Goal: Information Seeking & Learning: Find specific fact

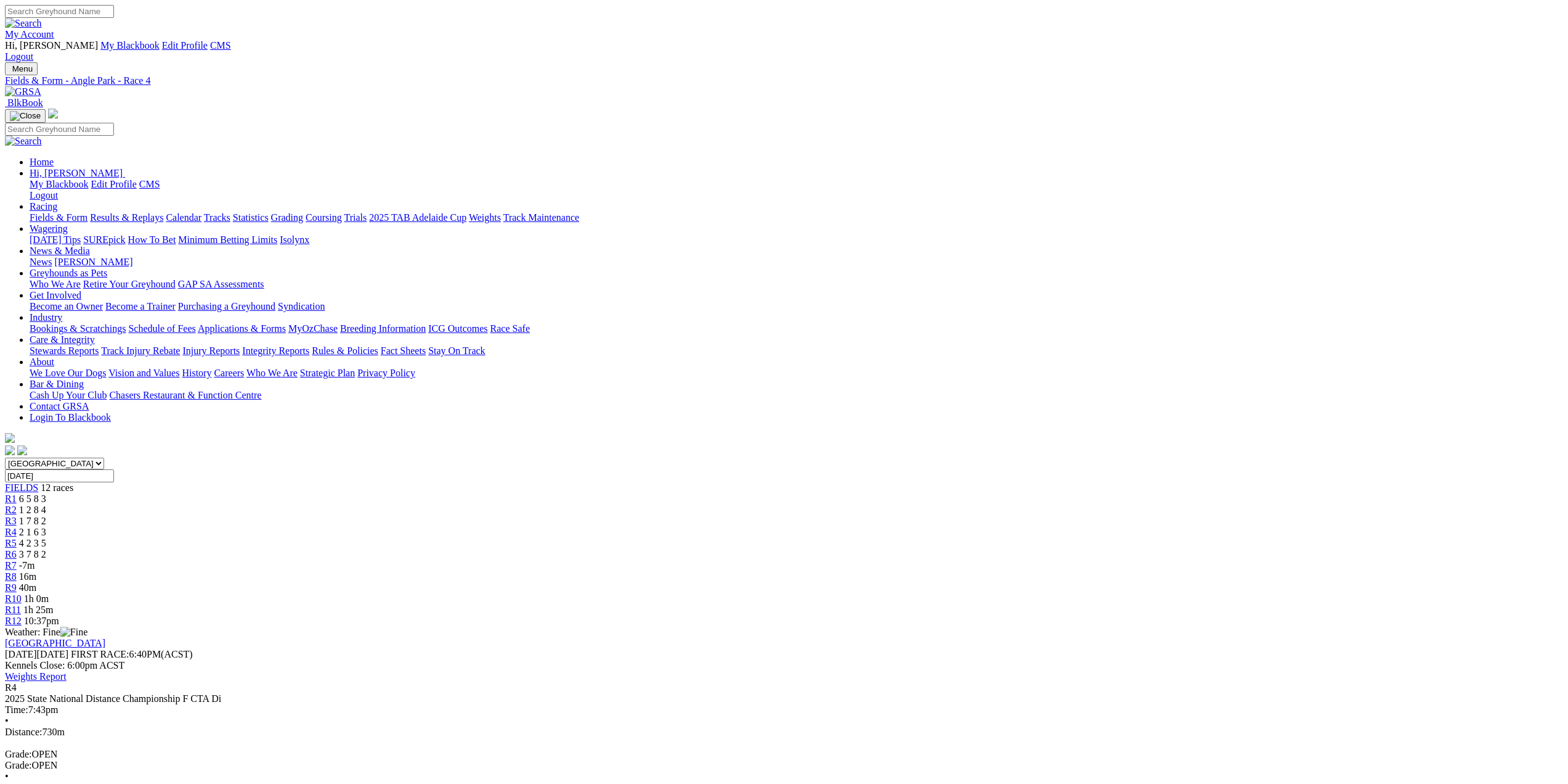
click at [41, 86] on img at bounding box center [23, 92] width 36 height 11
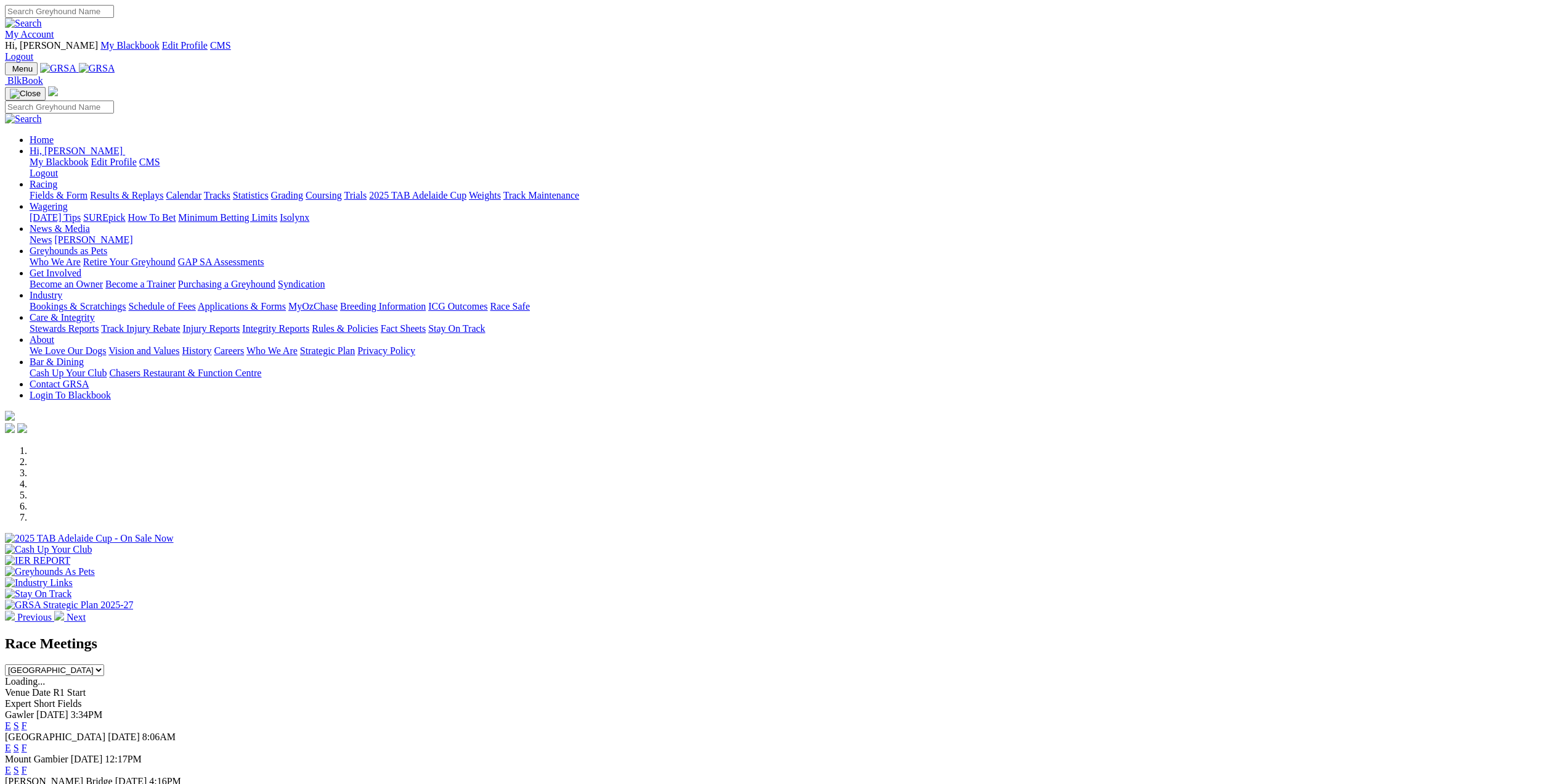
click at [114, 10] on input "Search" at bounding box center [59, 11] width 109 height 13
type input "pet detective"
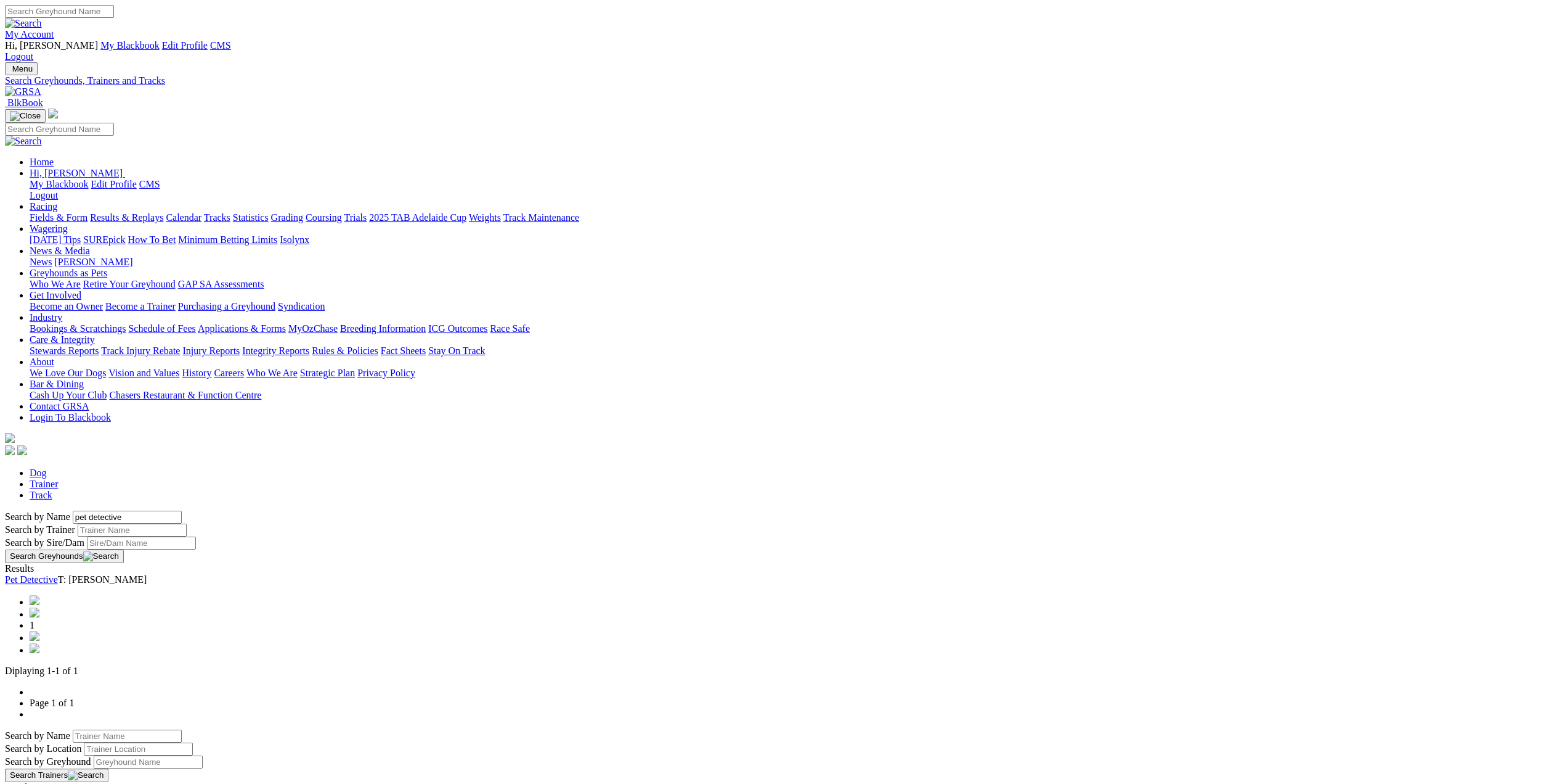
click at [58, 574] on link "Pet Detective" at bounding box center [31, 578] width 53 height 11
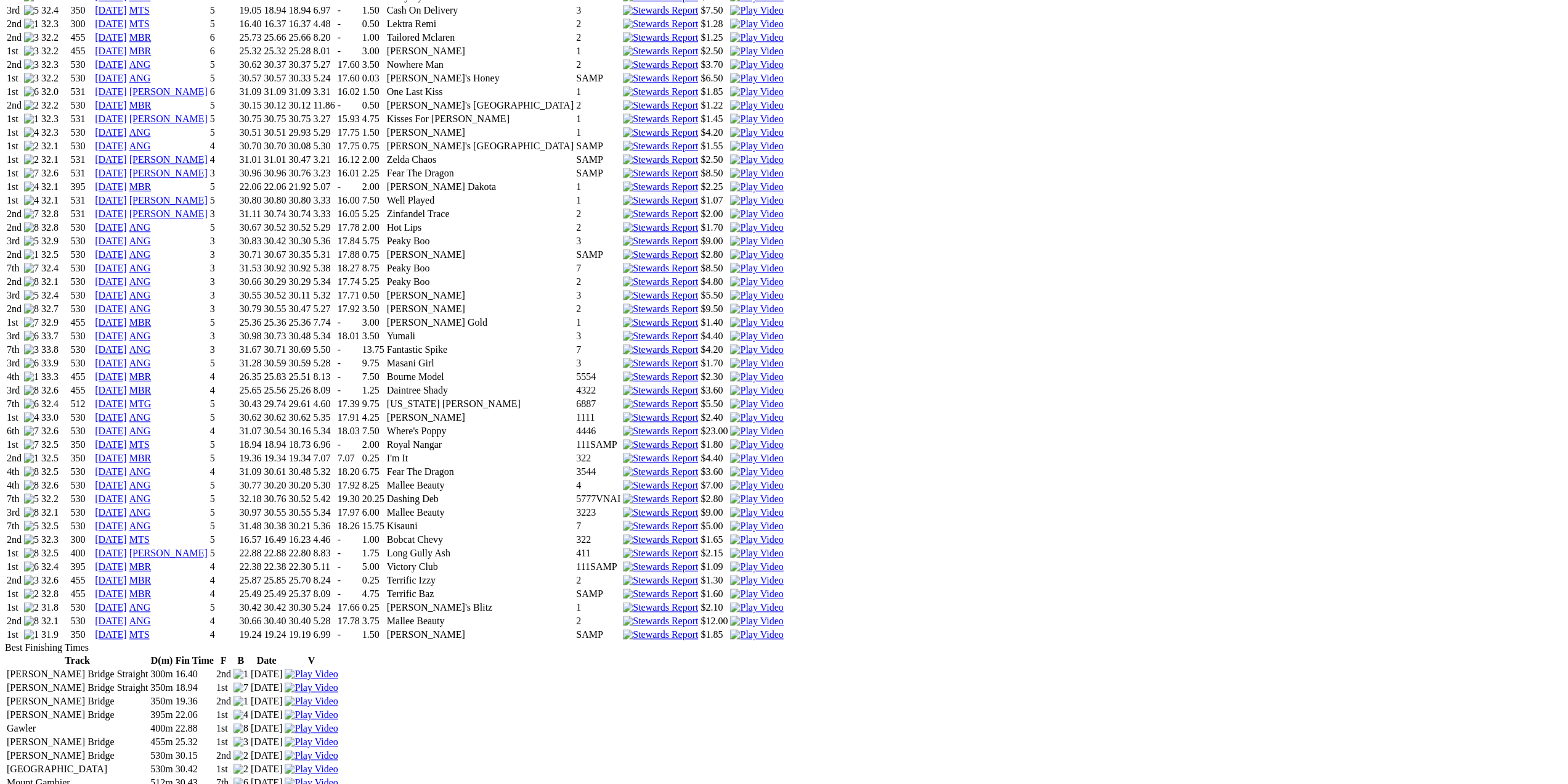
scroll to position [1171, 0]
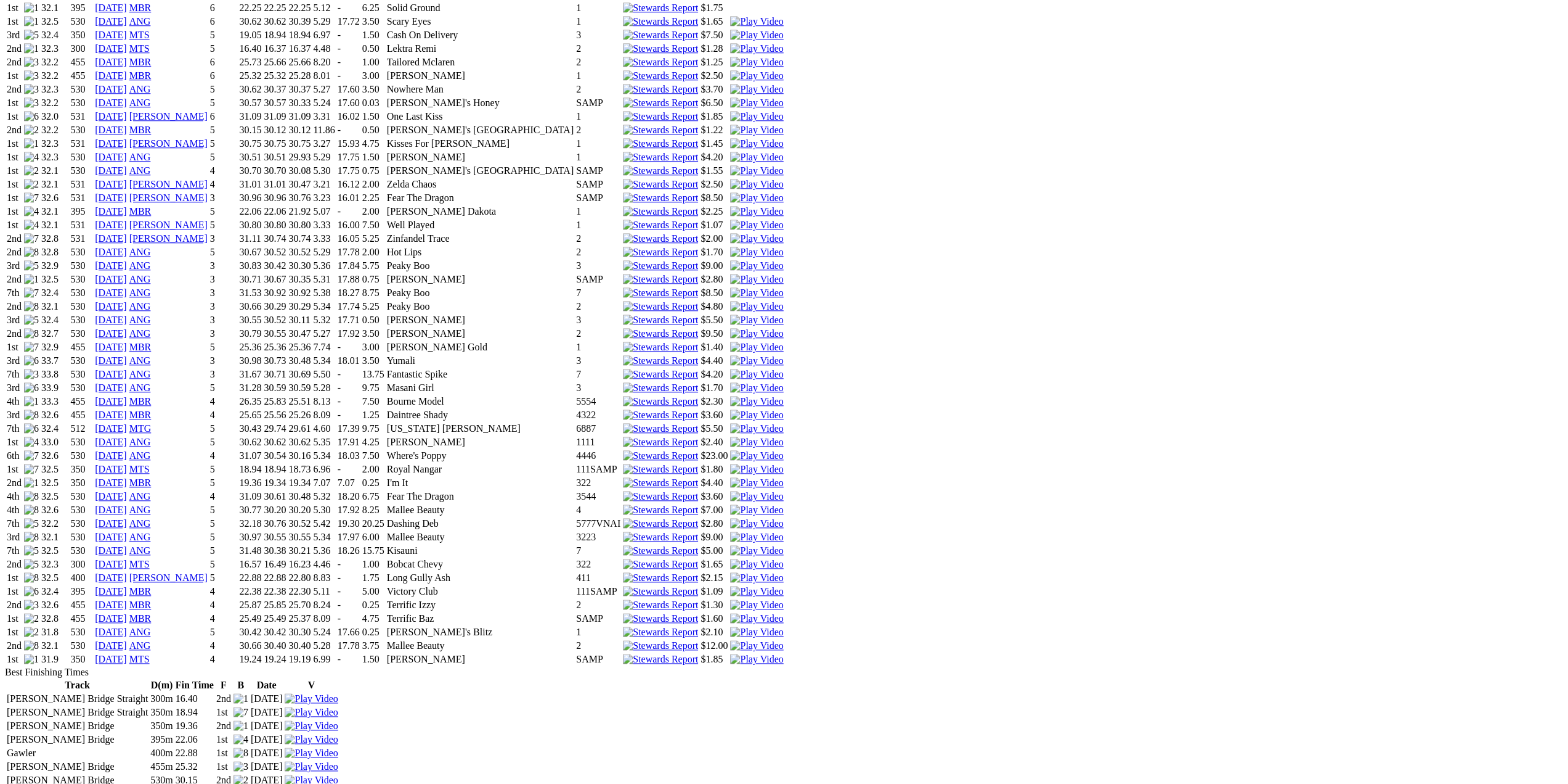
click at [150, 654] on link "MTS" at bounding box center [139, 659] width 20 height 11
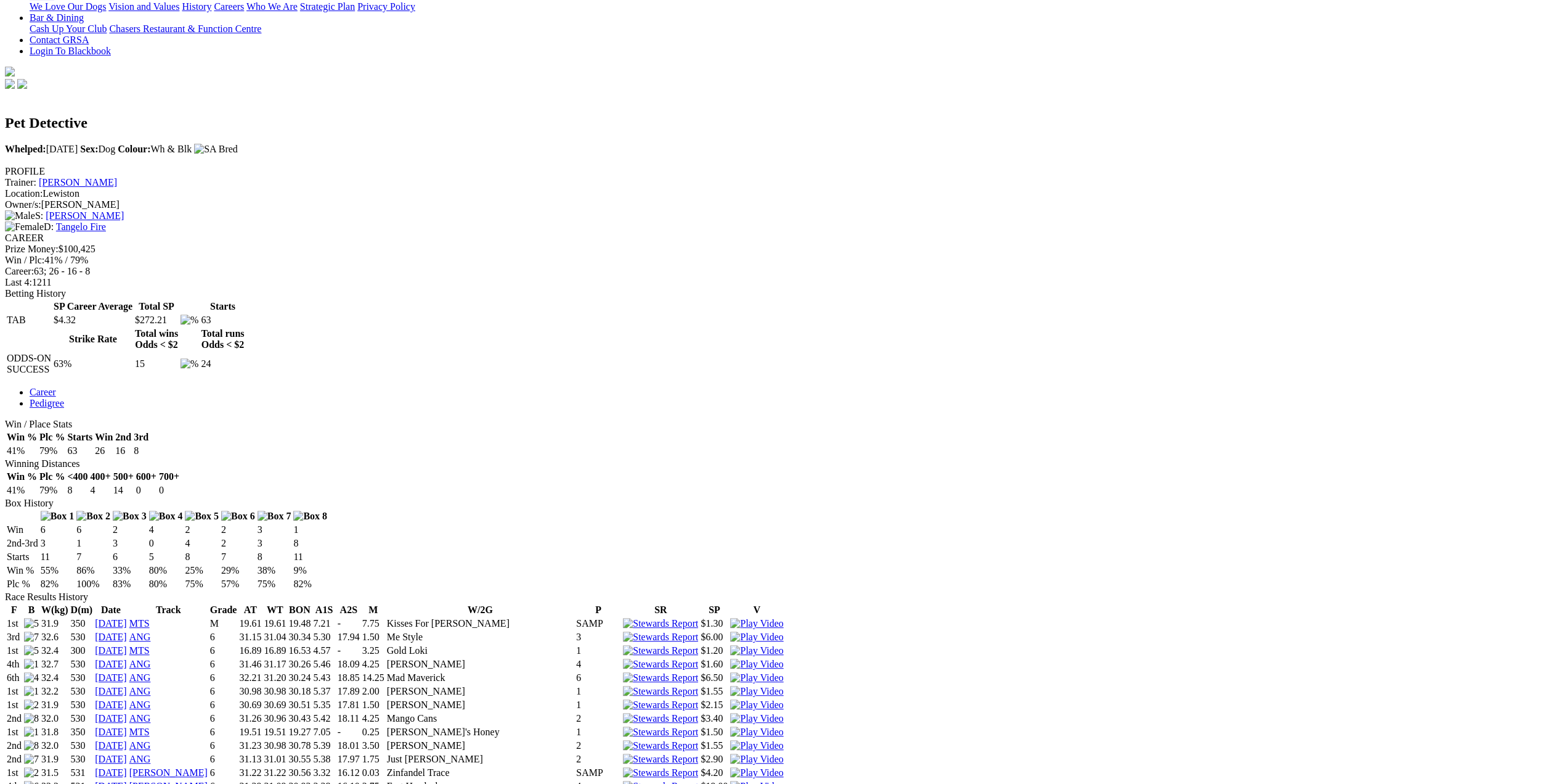
scroll to position [0, 0]
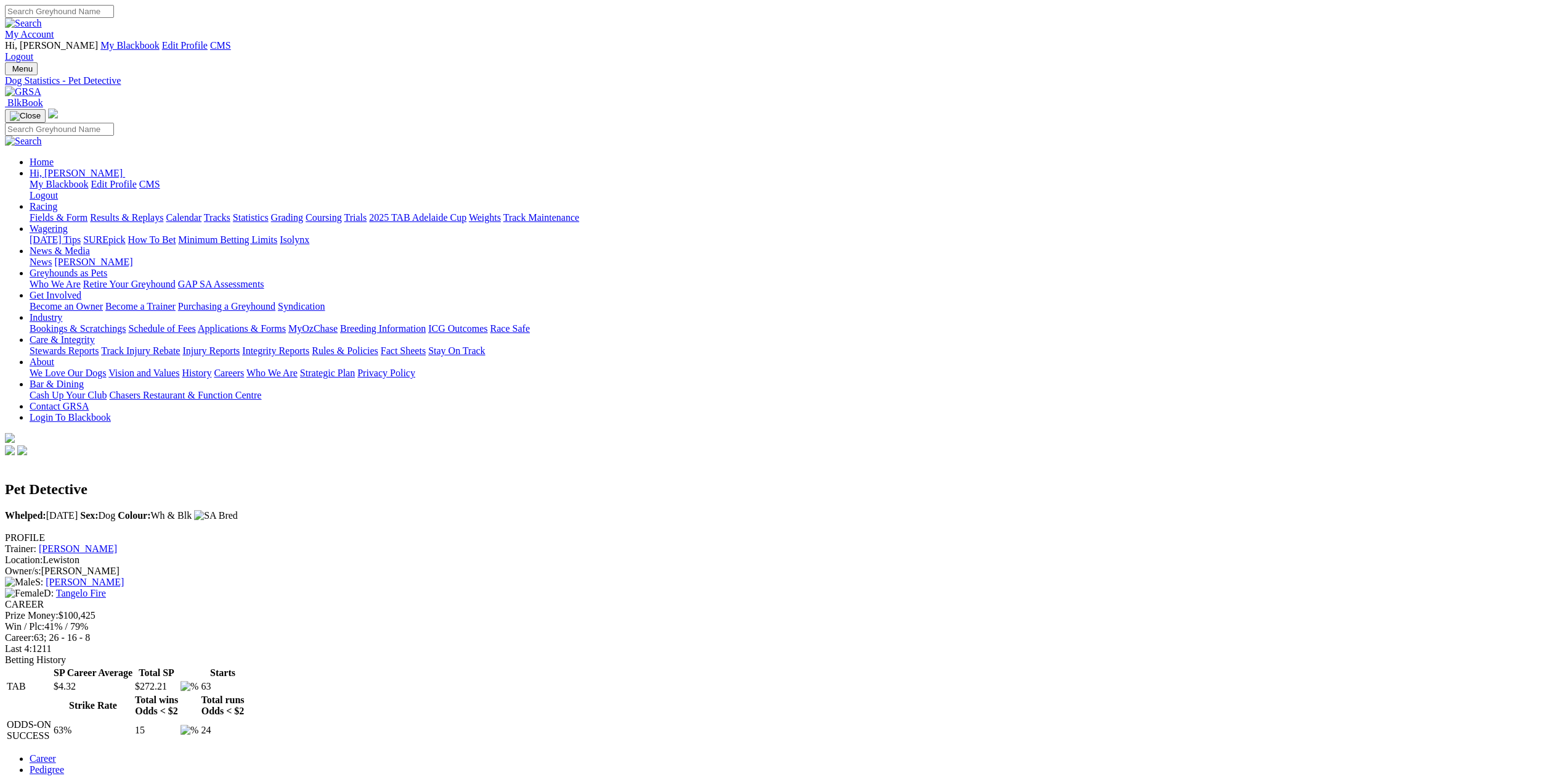
click at [114, 6] on input "Search" at bounding box center [59, 11] width 109 height 13
type input "gin and juice"
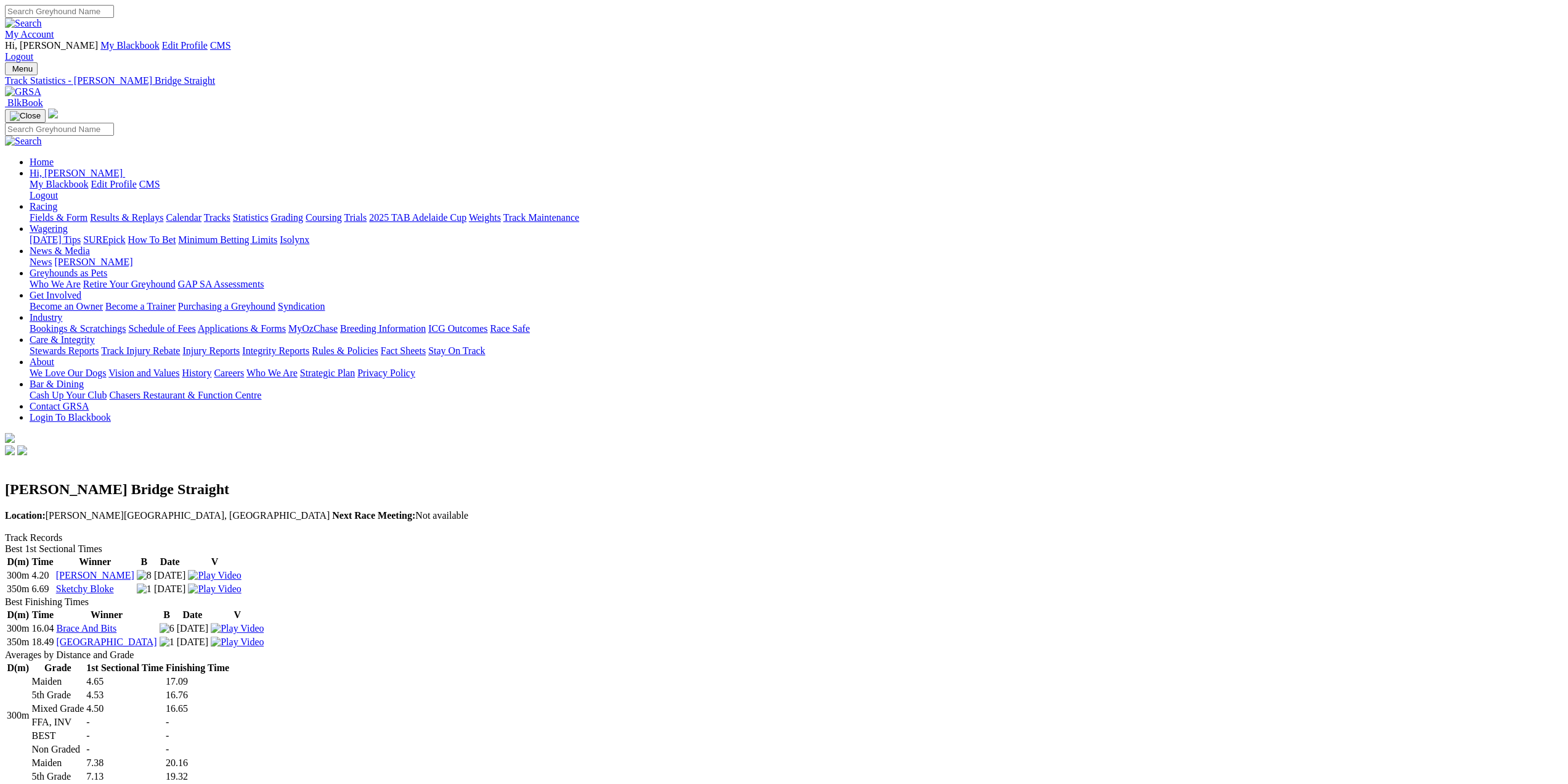
click at [163, 212] on link "Results & Replays" at bounding box center [126, 217] width 74 height 11
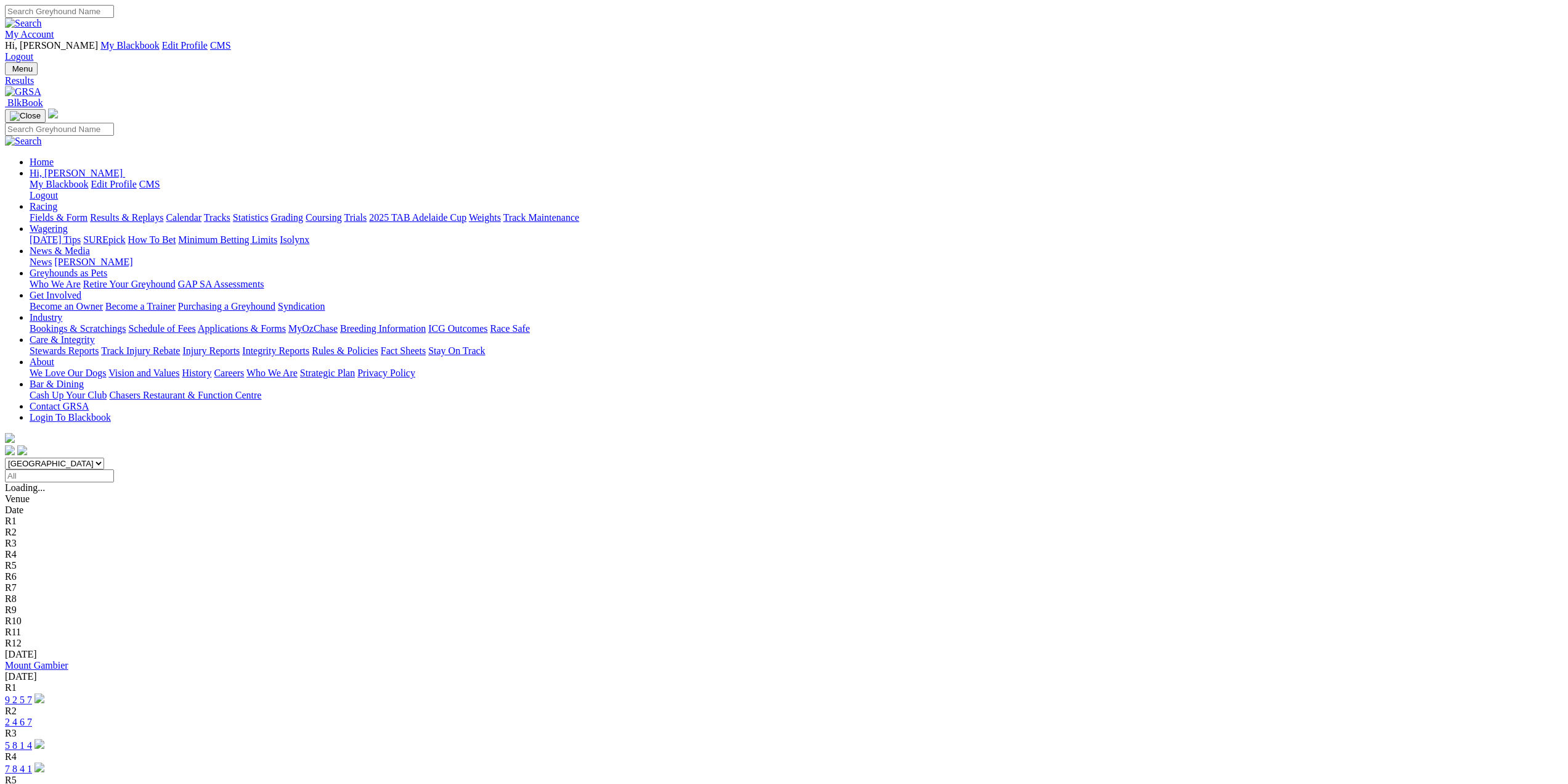
click at [114, 469] on input "Select date" at bounding box center [59, 476] width 109 height 13
type input "Sunday, 20 Jul 2025"
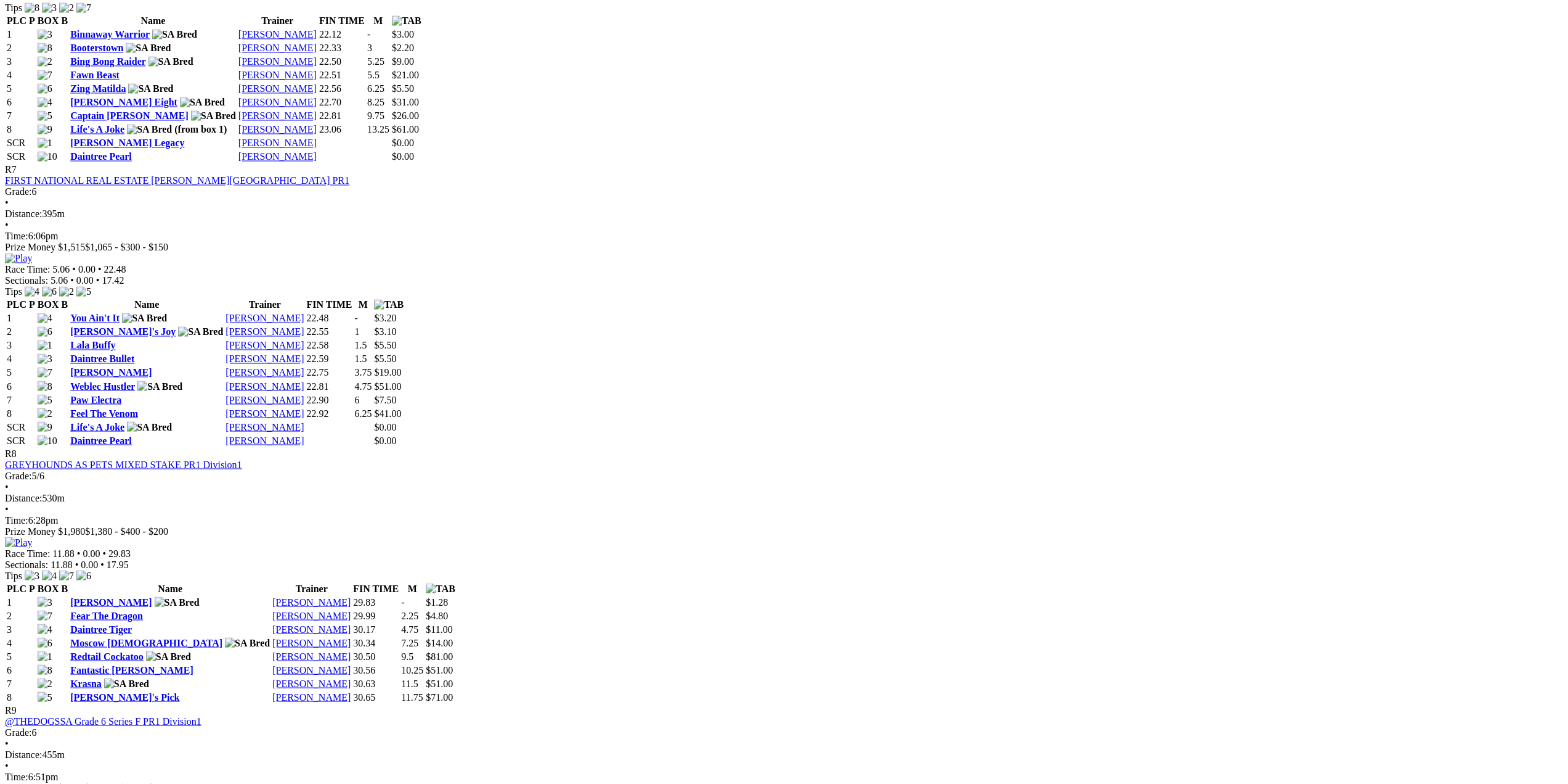
scroll to position [1972, 0]
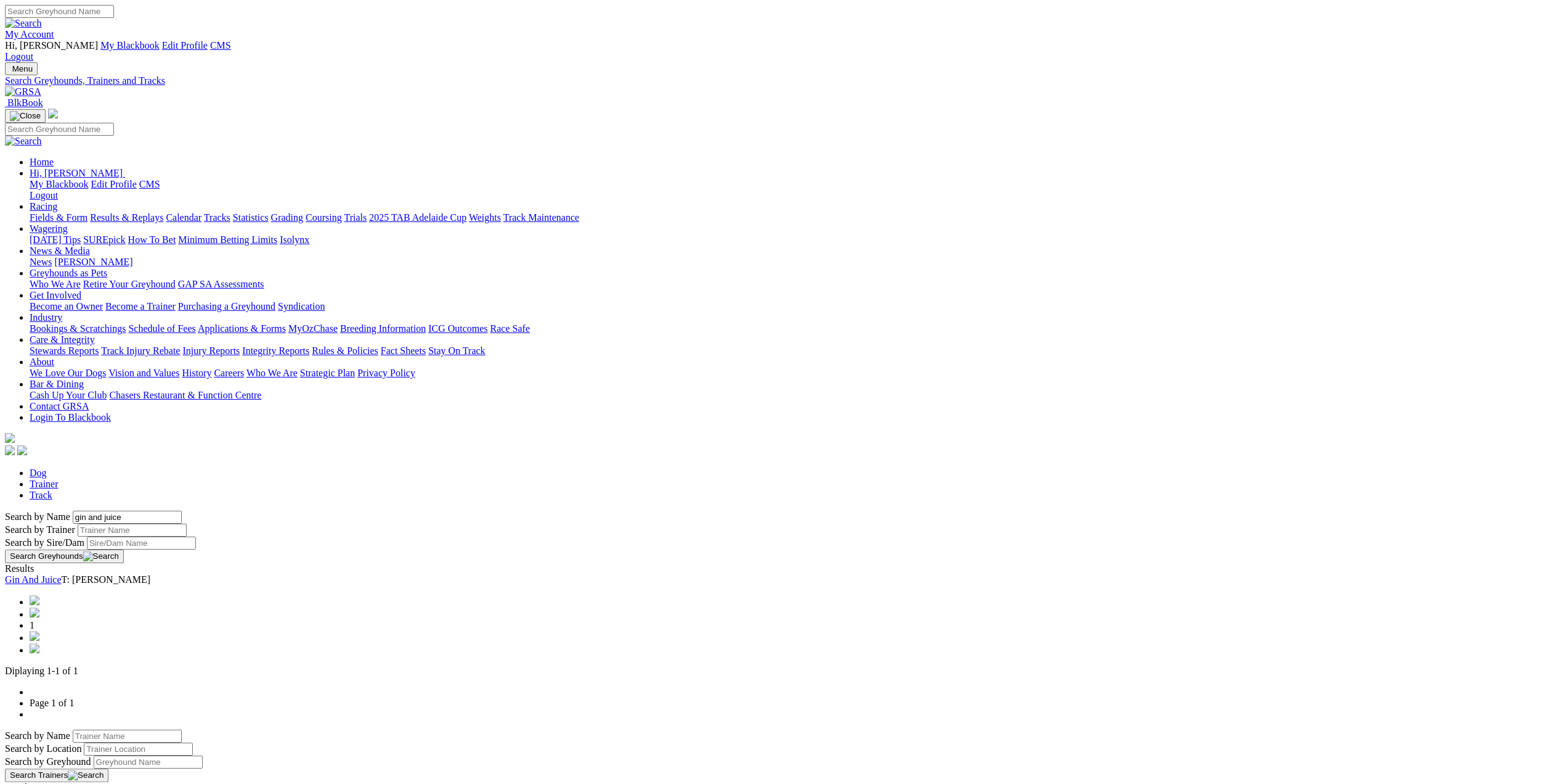
click at [61, 574] on link "Gin And Juice" at bounding box center [32, 578] width 56 height 11
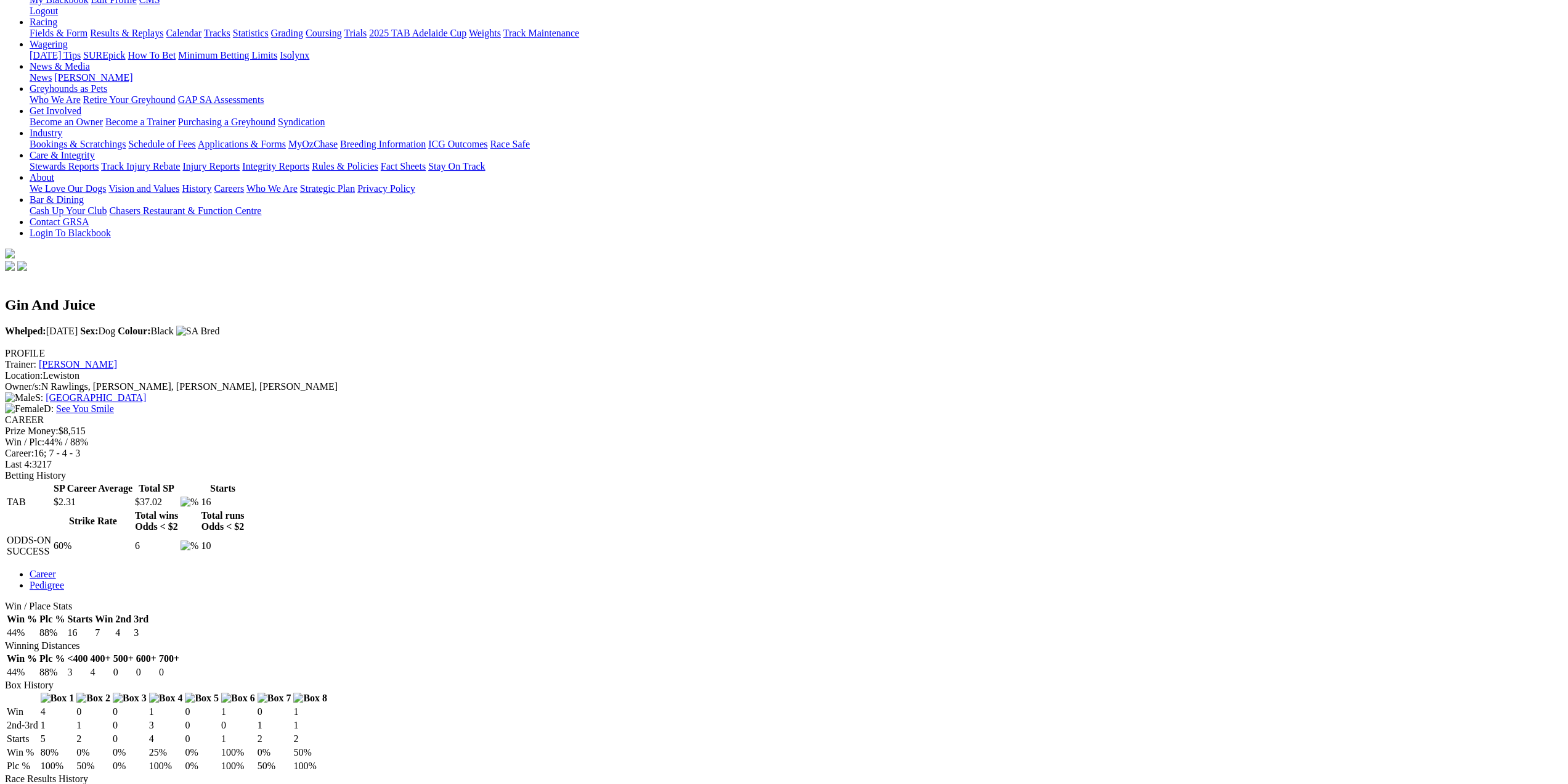
scroll to position [308, 0]
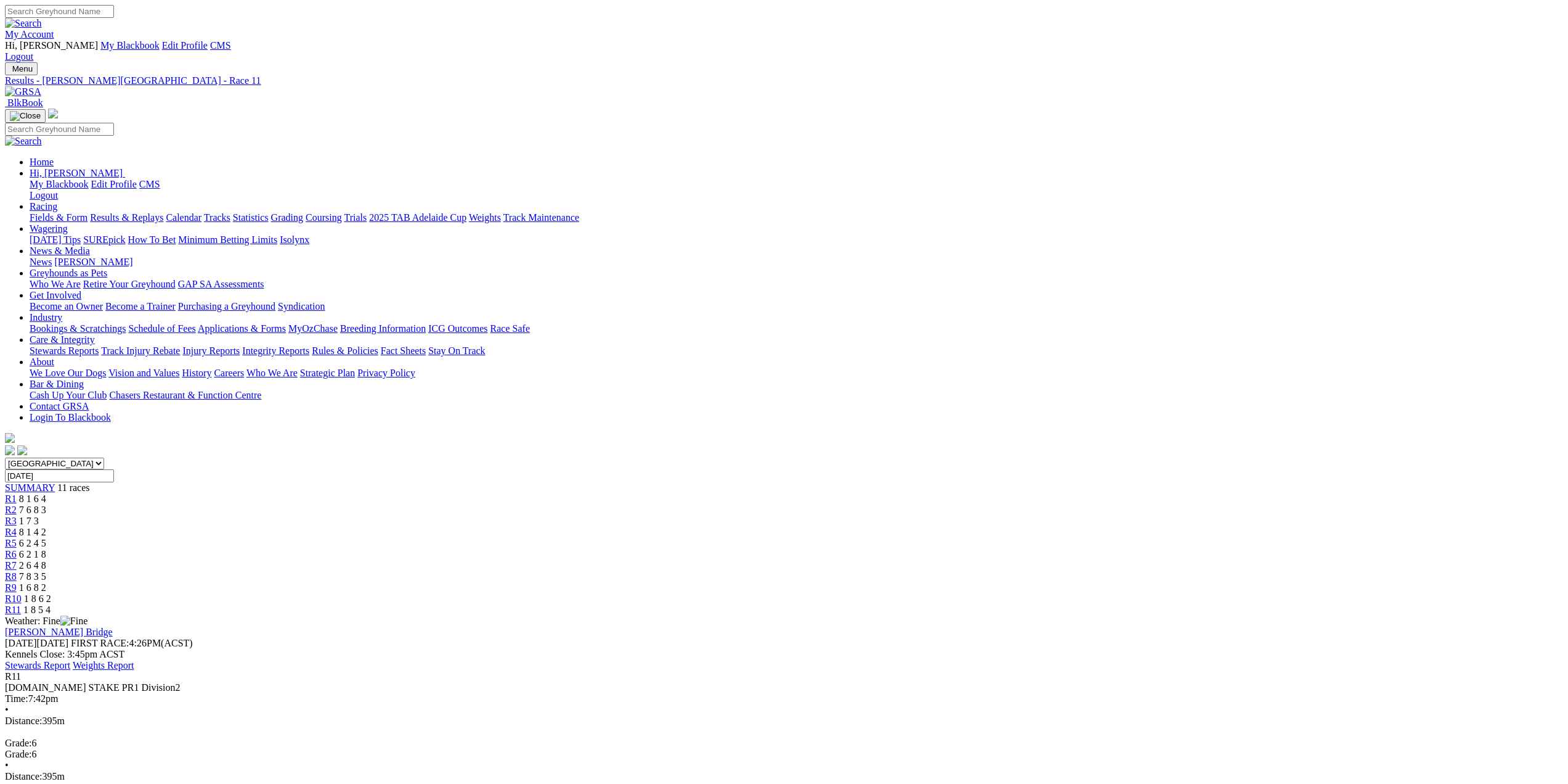
drag, startPoint x: 928, startPoint y: 37, endPoint x: 454, endPoint y: 13, distance: 474.6
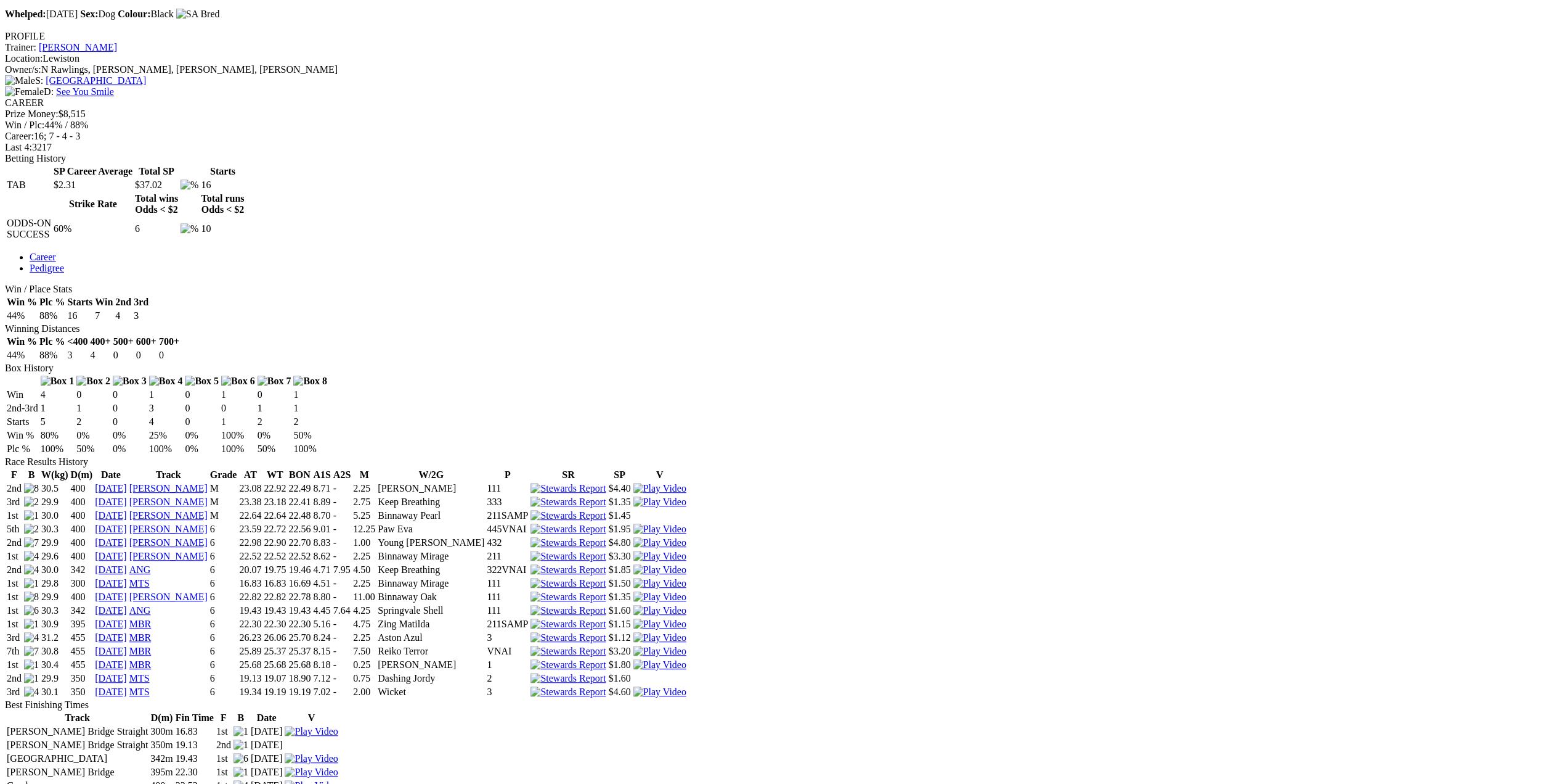
scroll to position [431, 0]
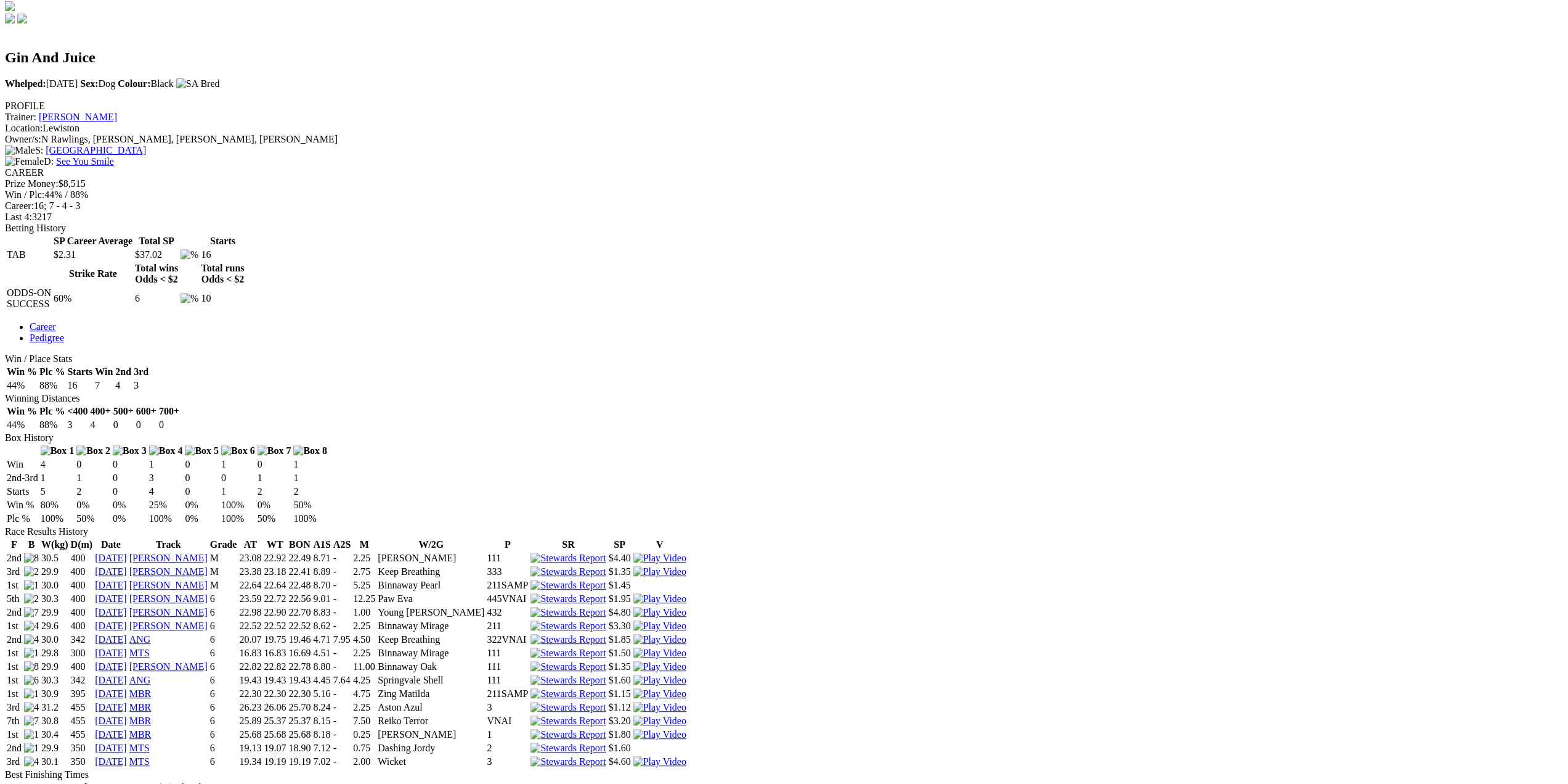
click at [127, 729] on link "[DATE]" at bounding box center [111, 733] width 32 height 11
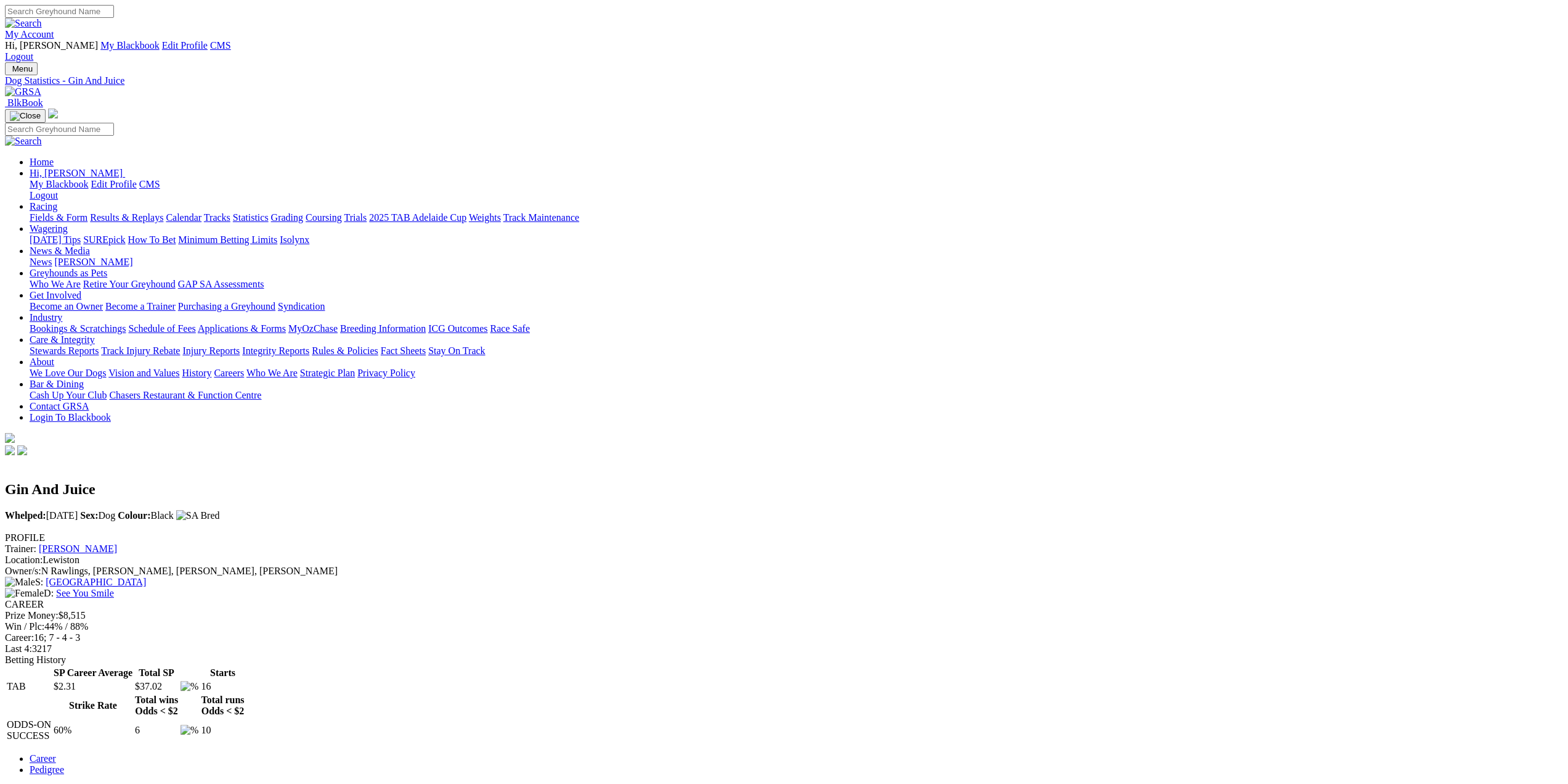
scroll to position [247, 0]
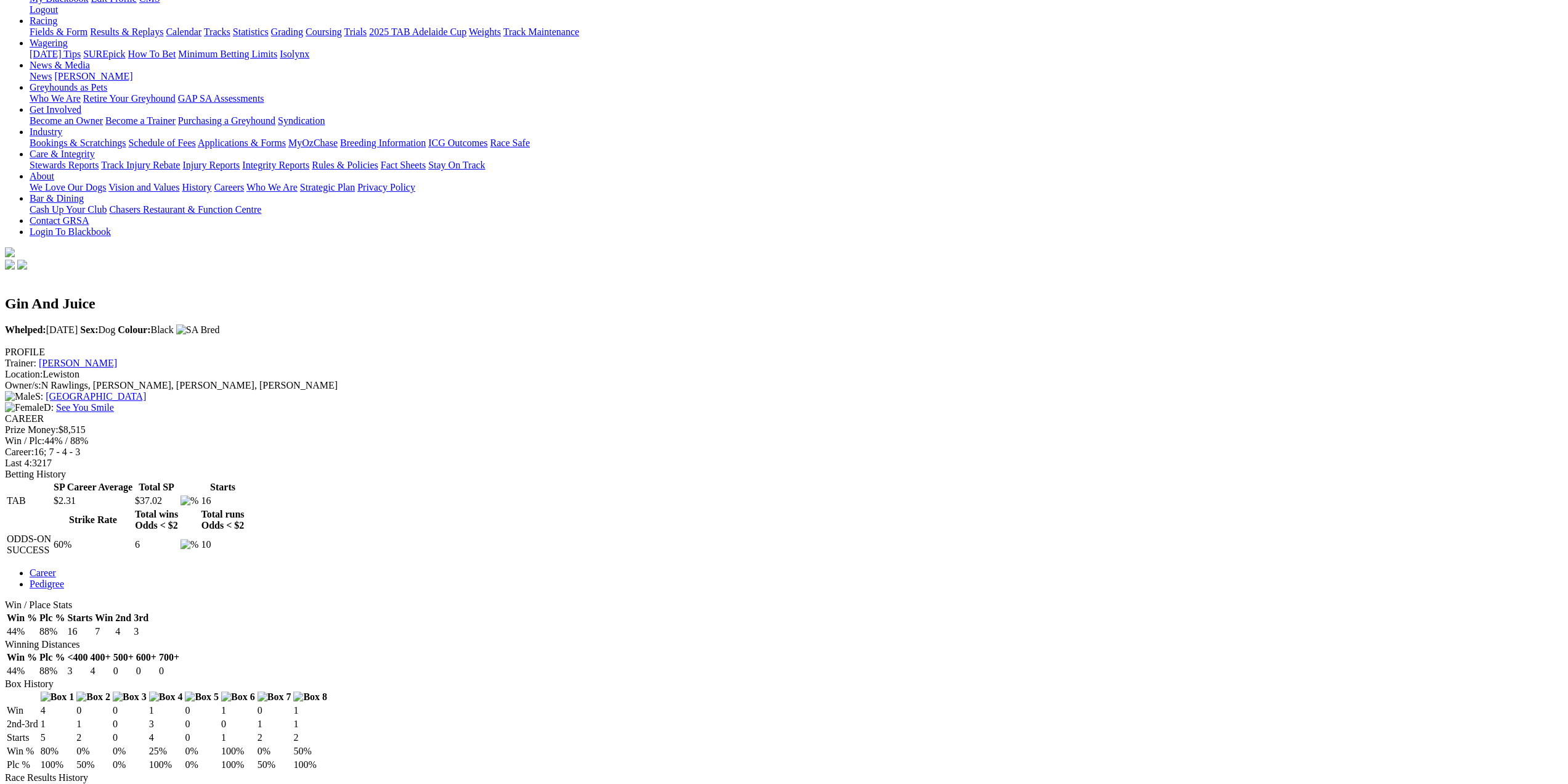
scroll to position [308, 0]
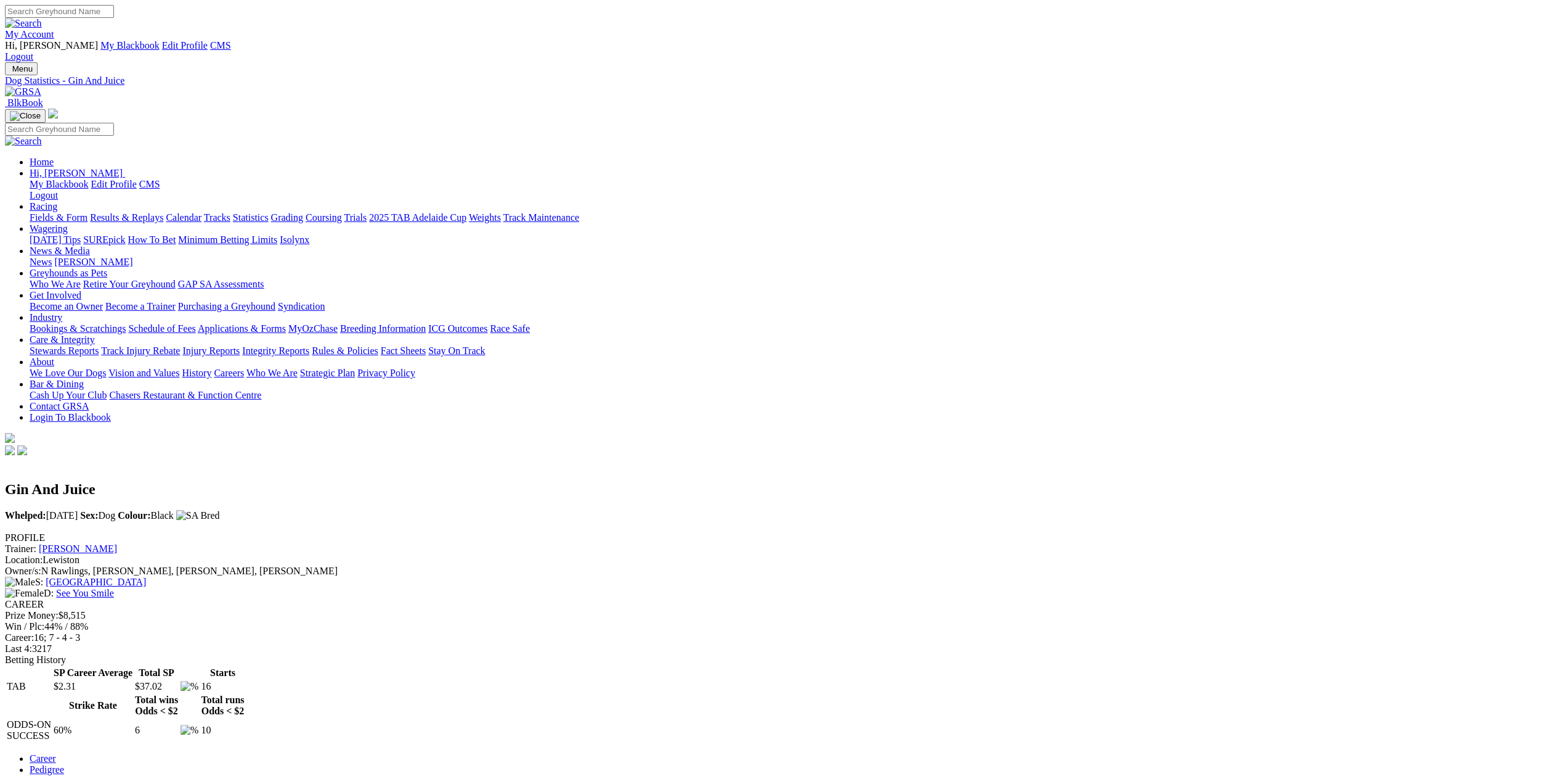
click at [41, 86] on img at bounding box center [23, 92] width 36 height 11
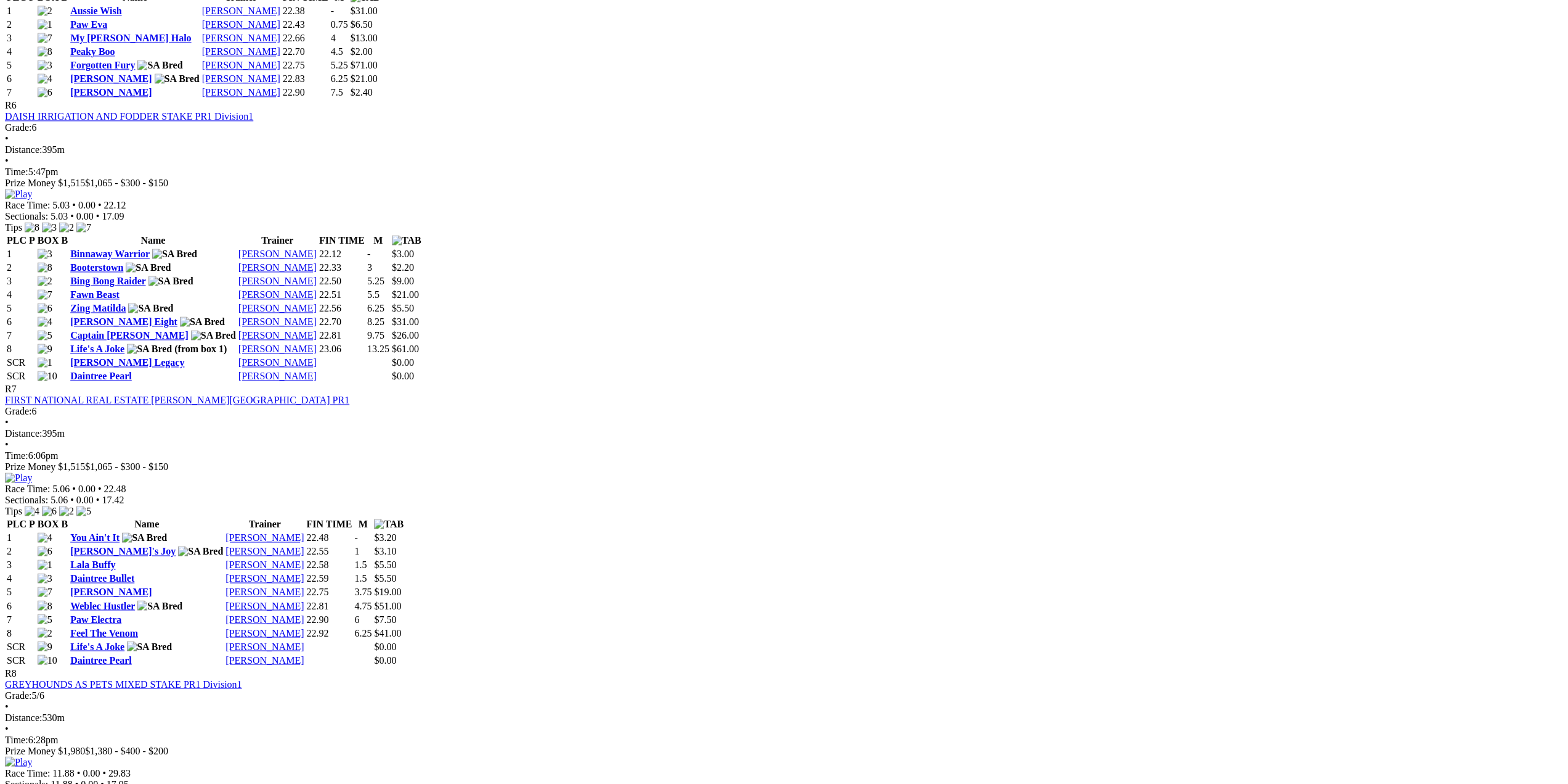
scroll to position [1849, 0]
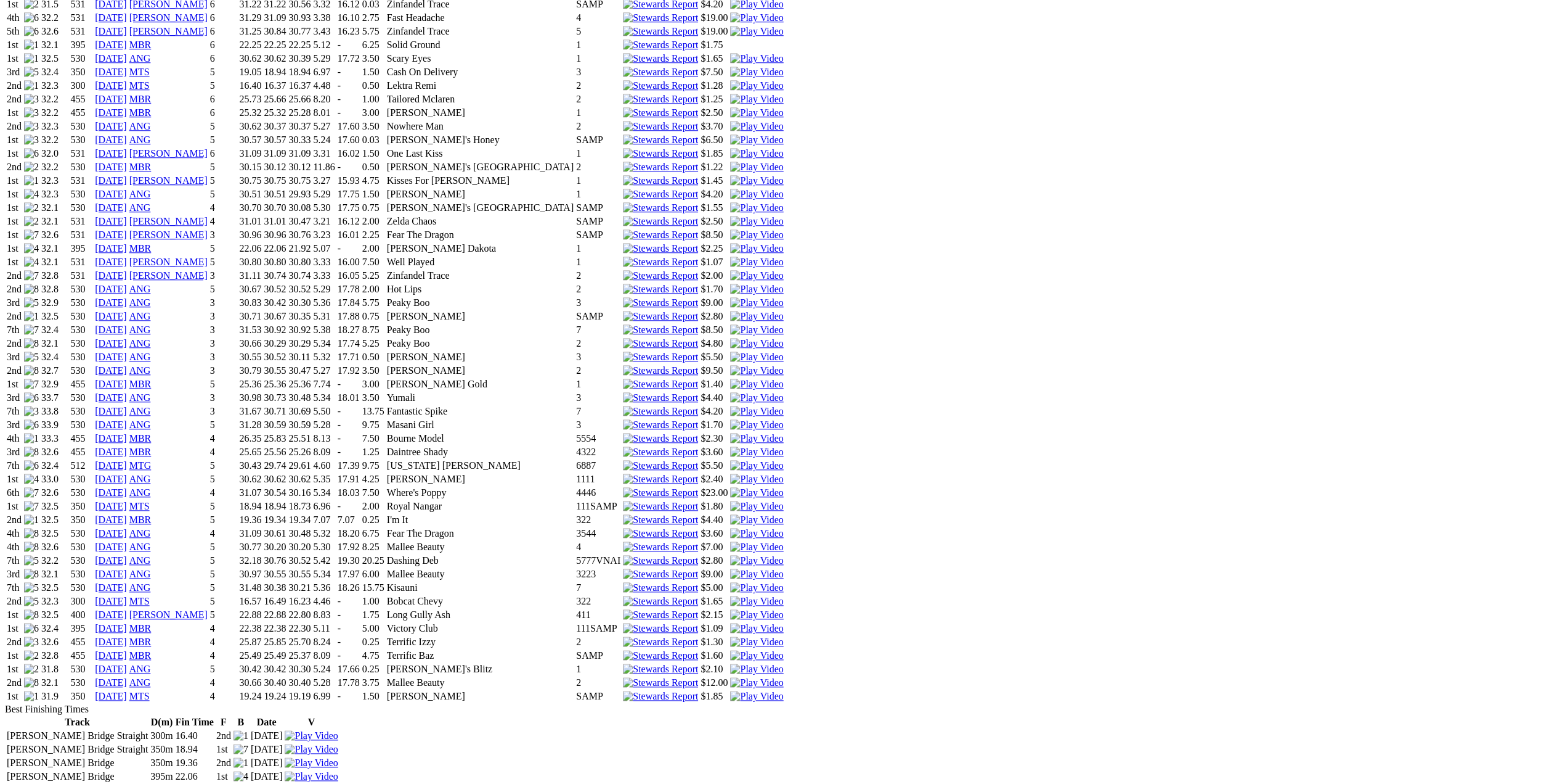
scroll to position [1171, 0]
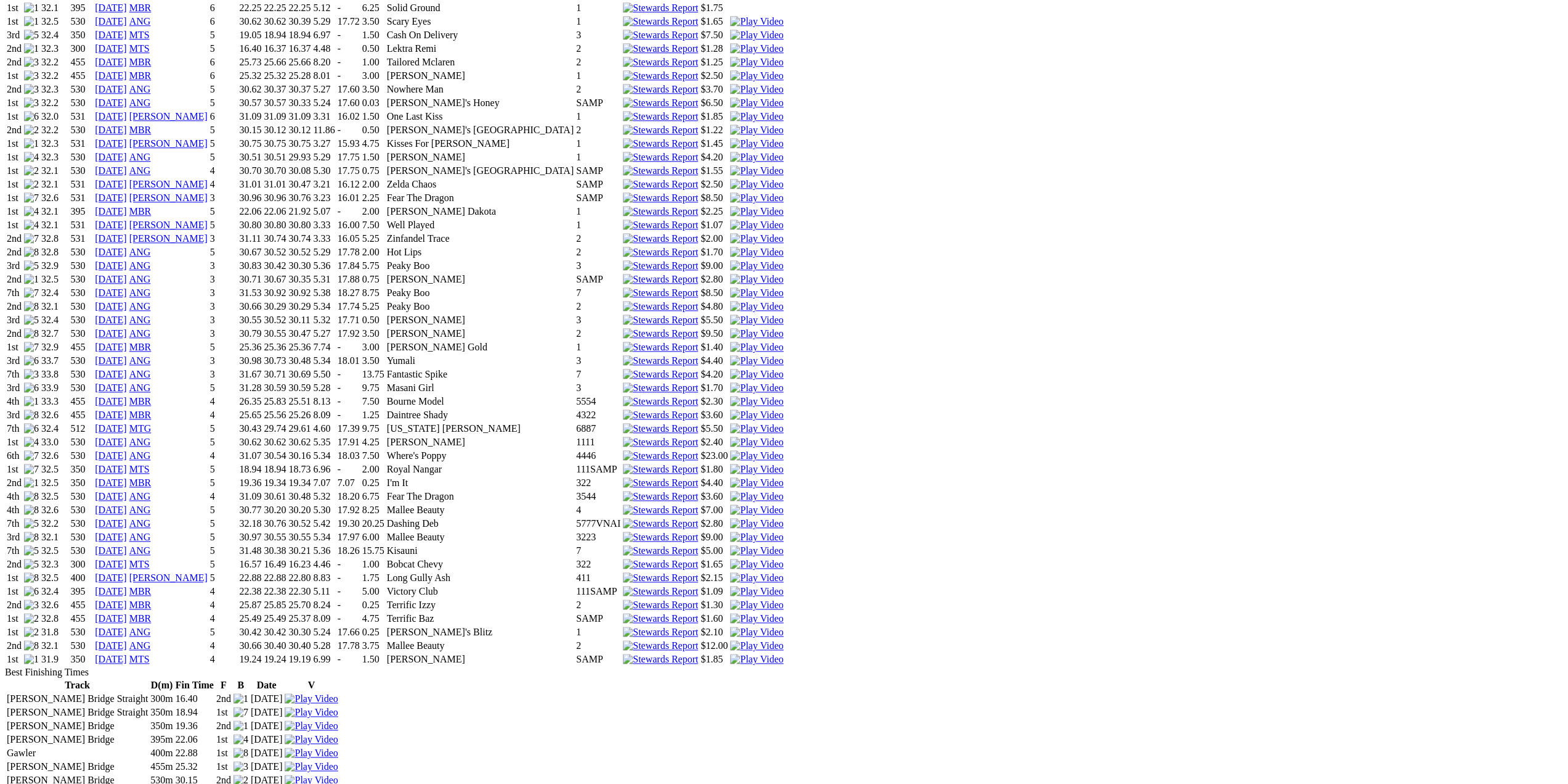
click at [127, 654] on link "[DATE]" at bounding box center [111, 659] width 32 height 11
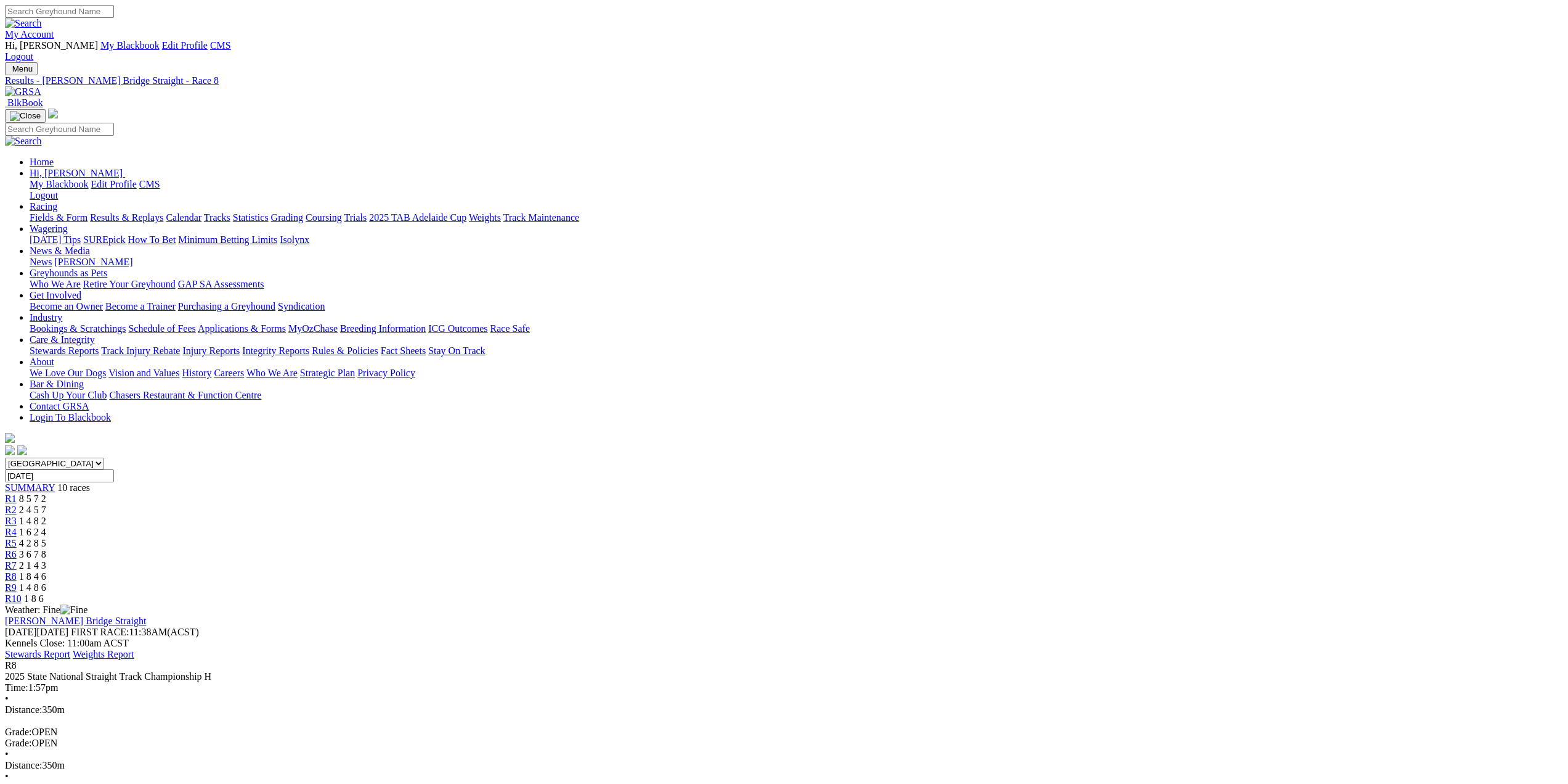
click at [41, 86] on img at bounding box center [23, 92] width 36 height 11
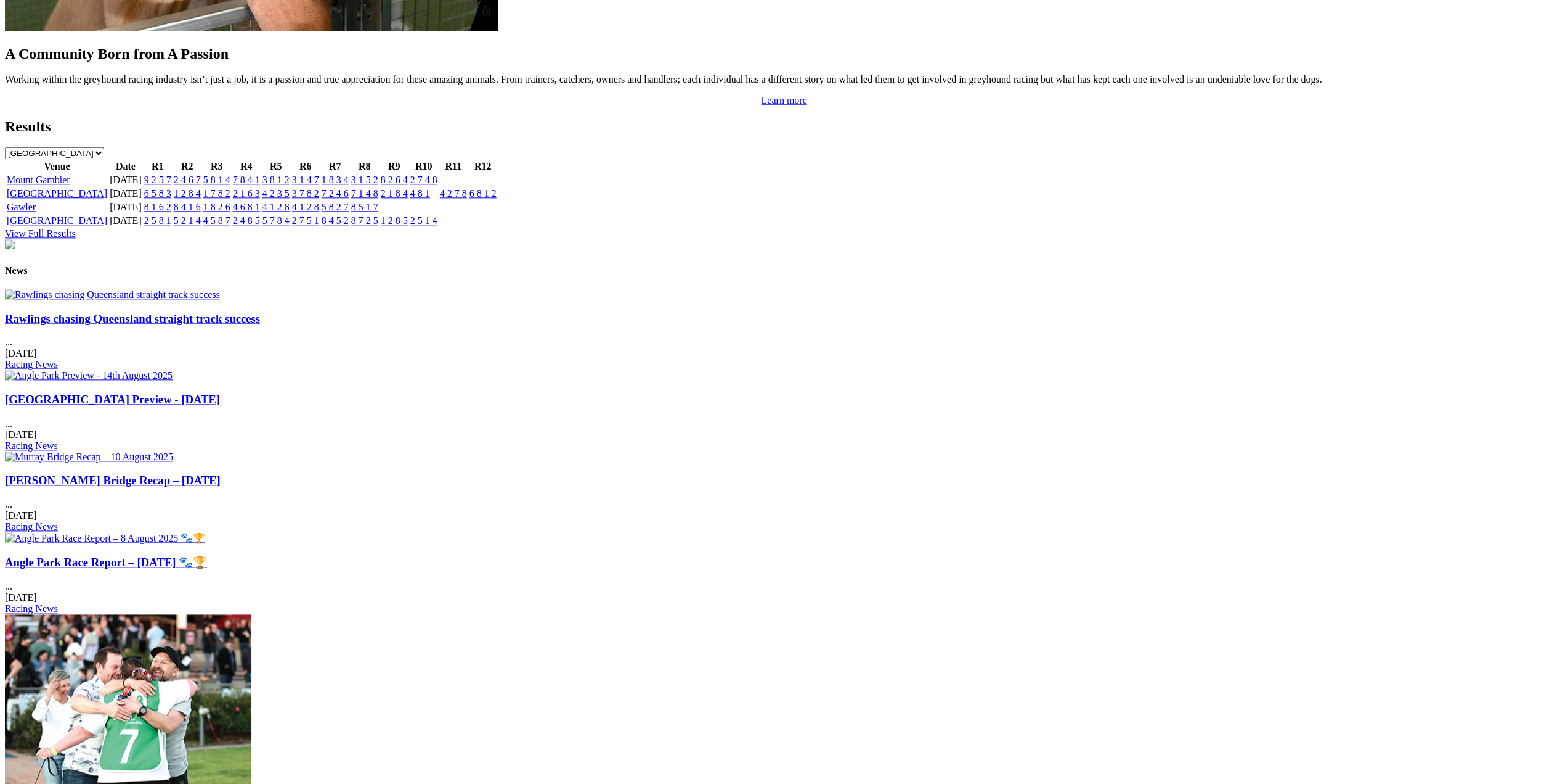
scroll to position [1418, 0]
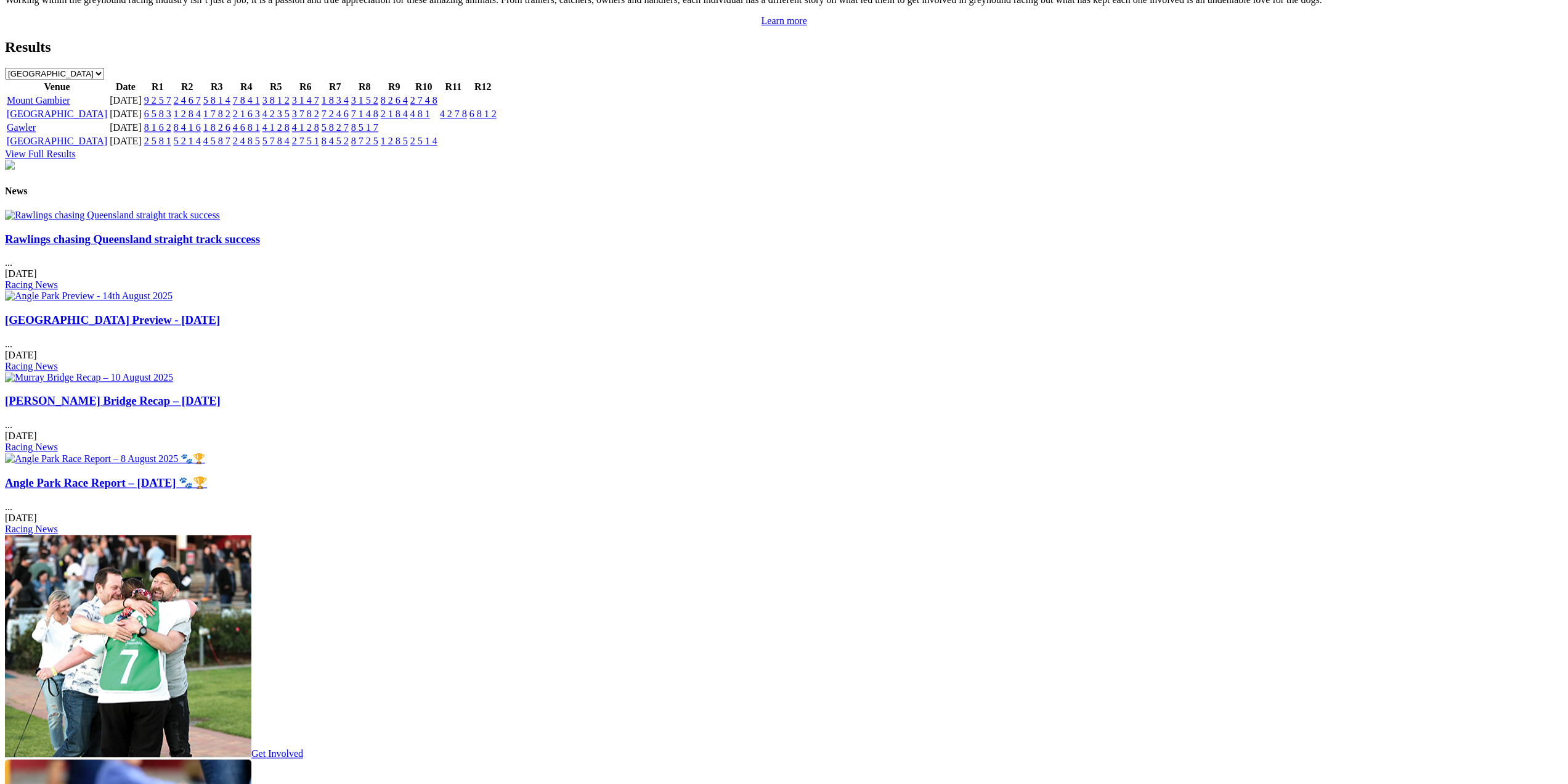
click at [220, 209] on img at bounding box center [112, 215] width 215 height 11
